Goal: Task Accomplishment & Management: Manage account settings

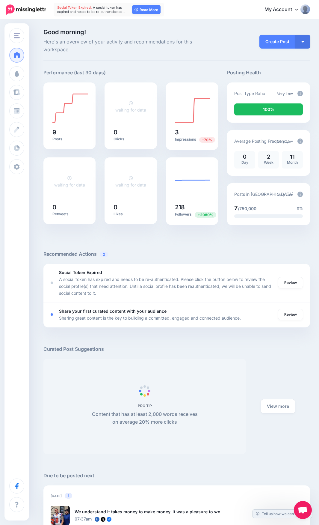
click at [28, 11] on img at bounding box center [26, 9] width 40 height 10
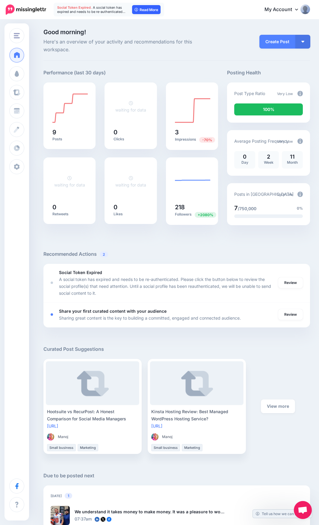
click at [149, 10] on link "Read More" at bounding box center [146, 9] width 28 height 9
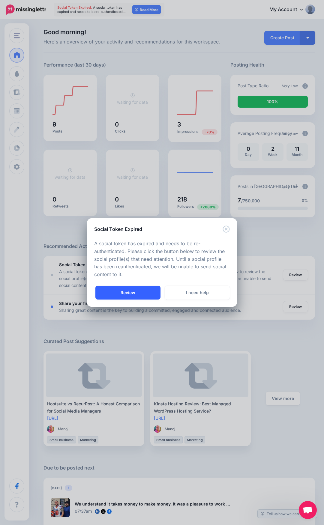
click at [131, 295] on link "Review" at bounding box center [127, 293] width 65 height 14
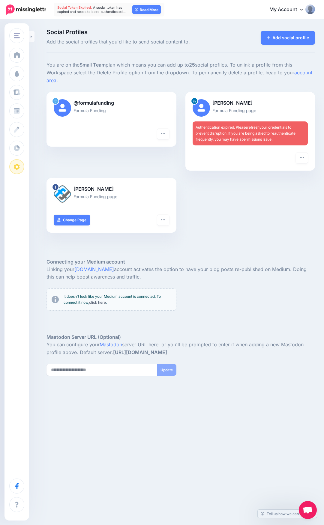
click at [230, 110] on p "Formula Funding page" at bounding box center [249, 110] width 115 height 7
click at [251, 126] on link "refresh" at bounding box center [253, 127] width 12 height 4
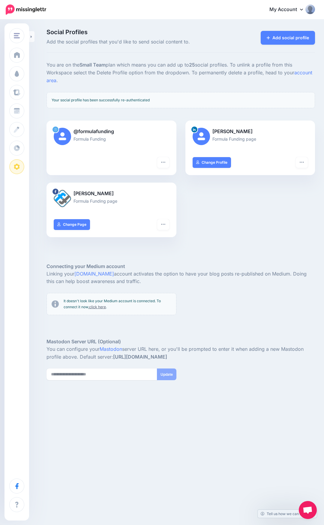
click at [239, 222] on div "@formulafunding Formula Funding Turn hashtags off Reconnect Pause sending Delet…" at bounding box center [180, 182] width 277 height 124
